Goal: Task Accomplishment & Management: Use online tool/utility

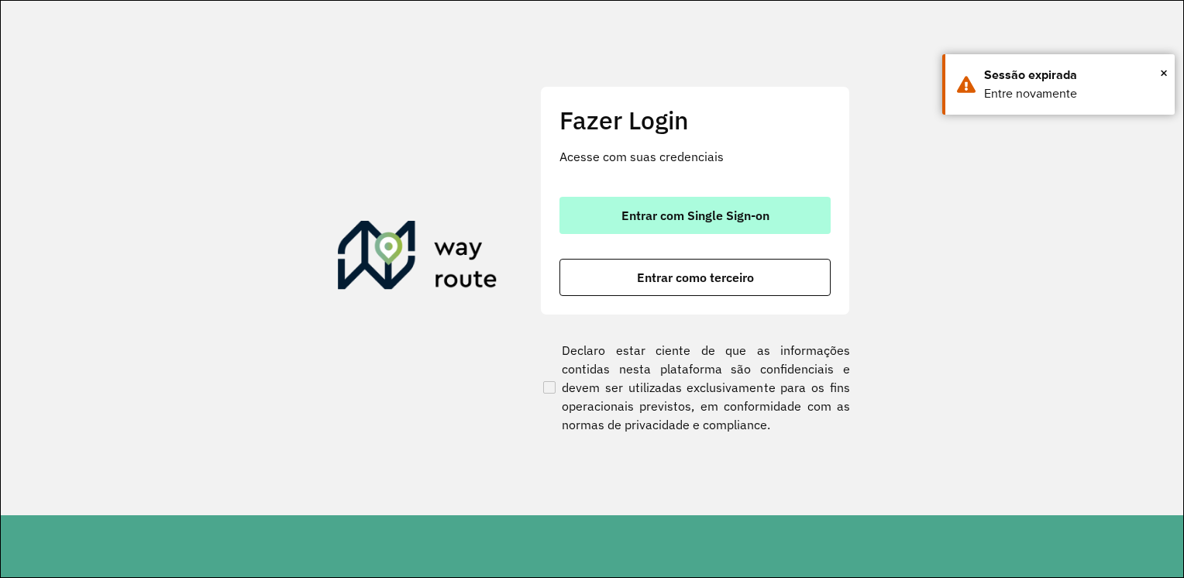
click at [797, 212] on button "Entrar com Single Sign-on" at bounding box center [695, 215] width 271 height 37
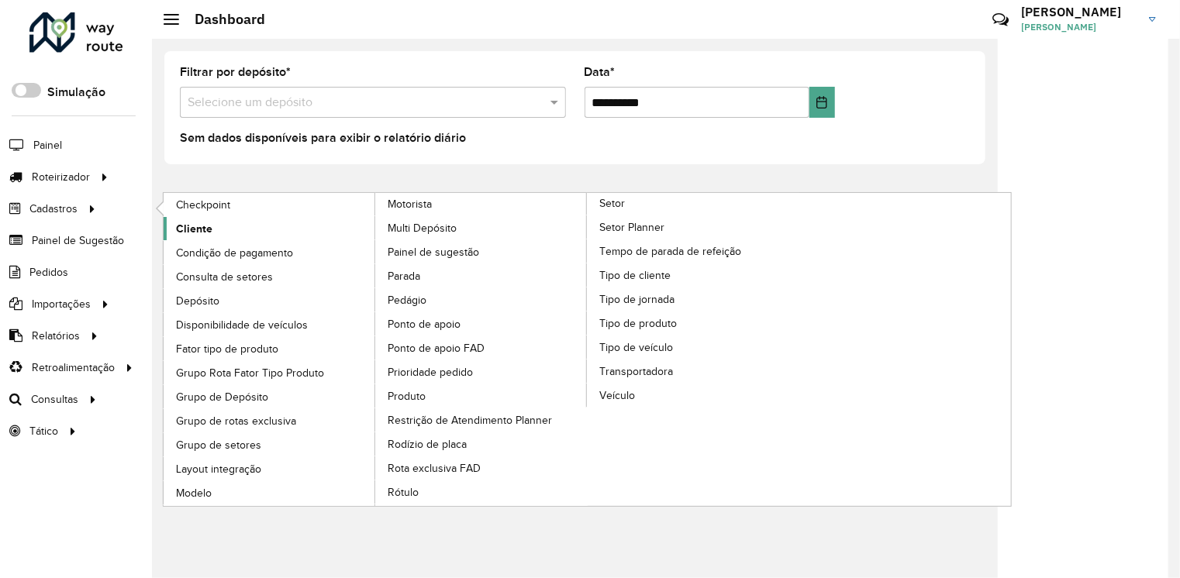
click at [185, 226] on span "Cliente" at bounding box center [194, 229] width 36 height 16
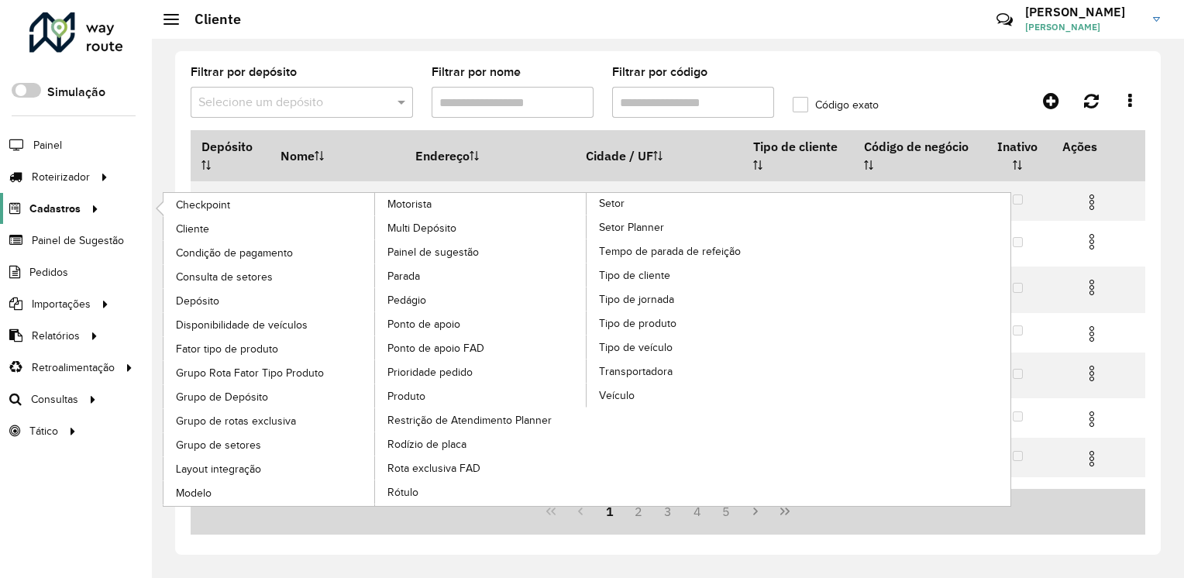
click at [81, 213] on div at bounding box center [92, 209] width 23 height 16
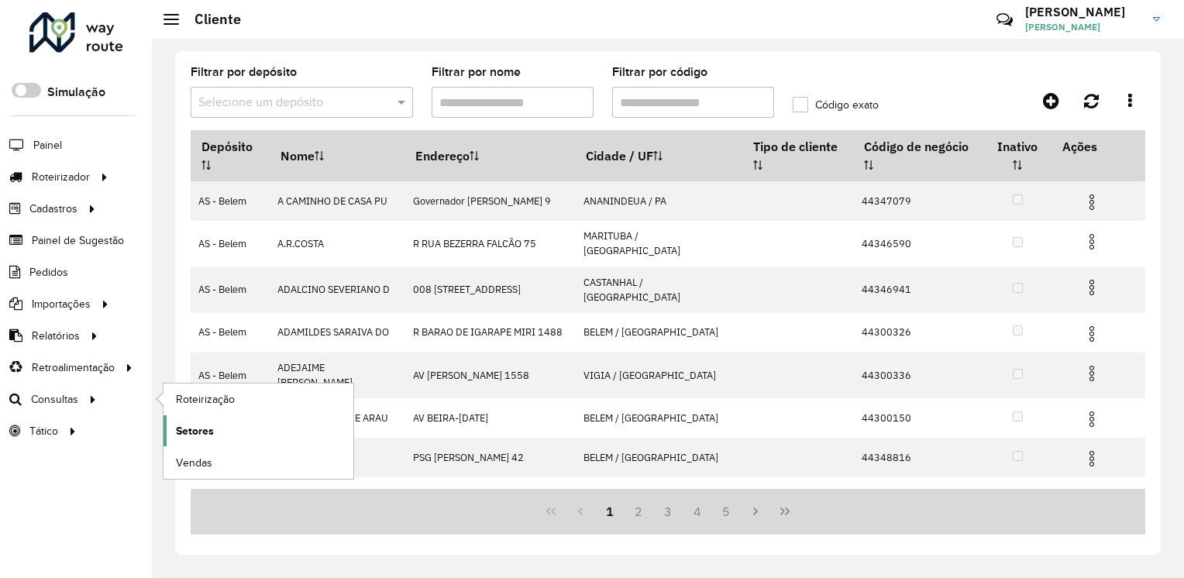
click at [195, 429] on span "Setores" at bounding box center [195, 431] width 38 height 16
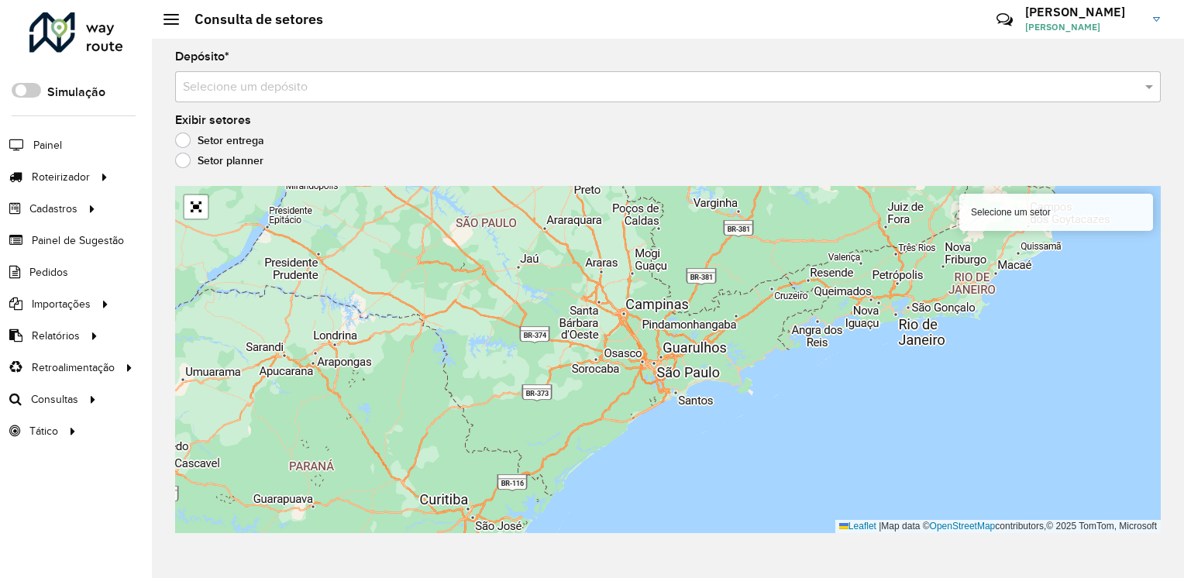
click at [423, 96] on div "Selecione um depósito" at bounding box center [668, 86] width 986 height 31
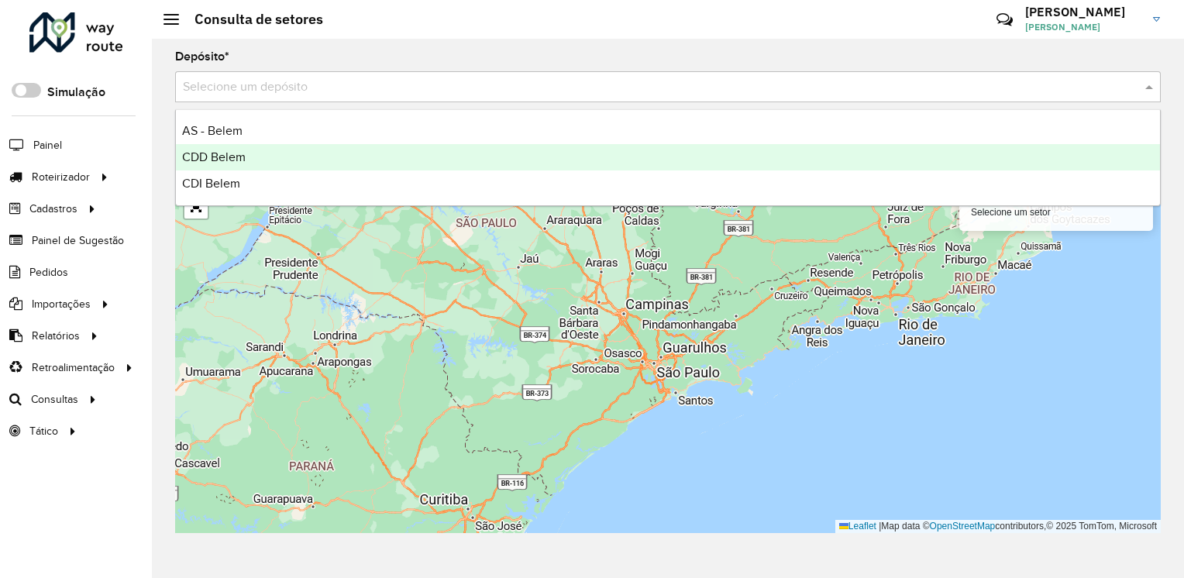
click at [267, 153] on div "CDD Belem" at bounding box center [668, 157] width 984 height 26
